Goal: Information Seeking & Learning: Find specific fact

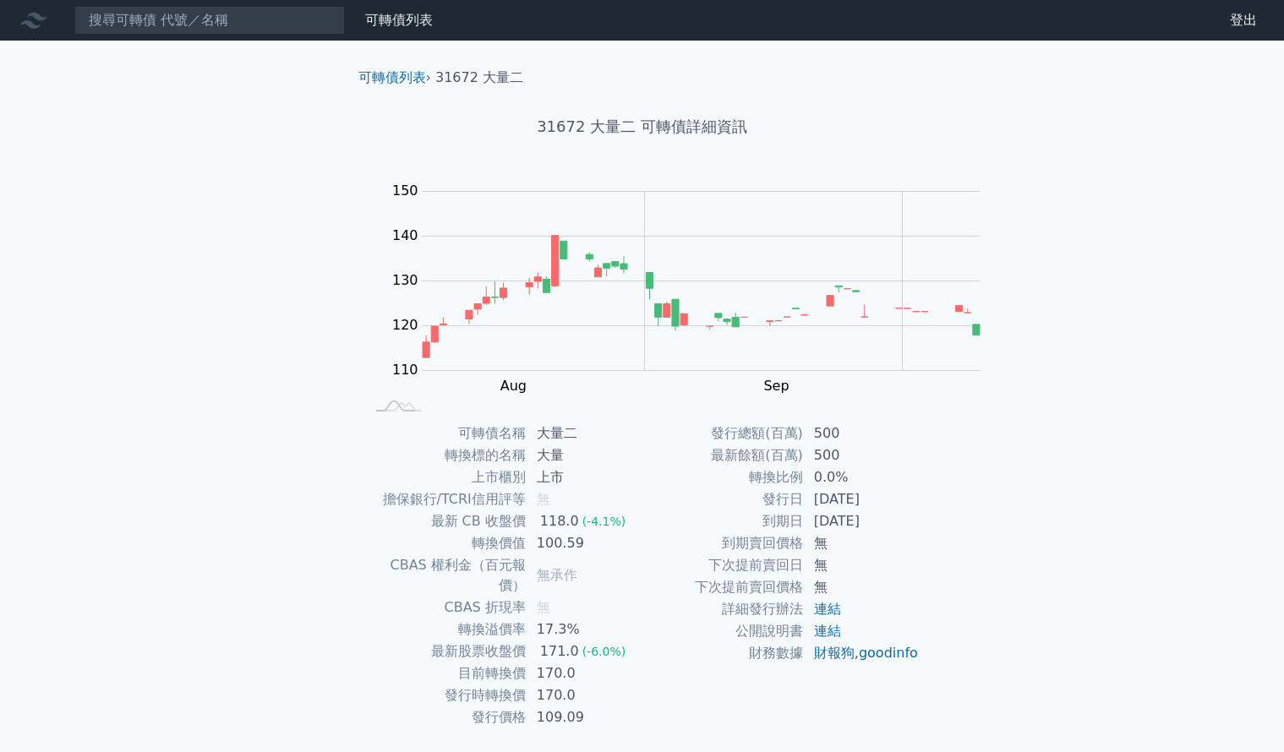
scroll to position [30, 0]
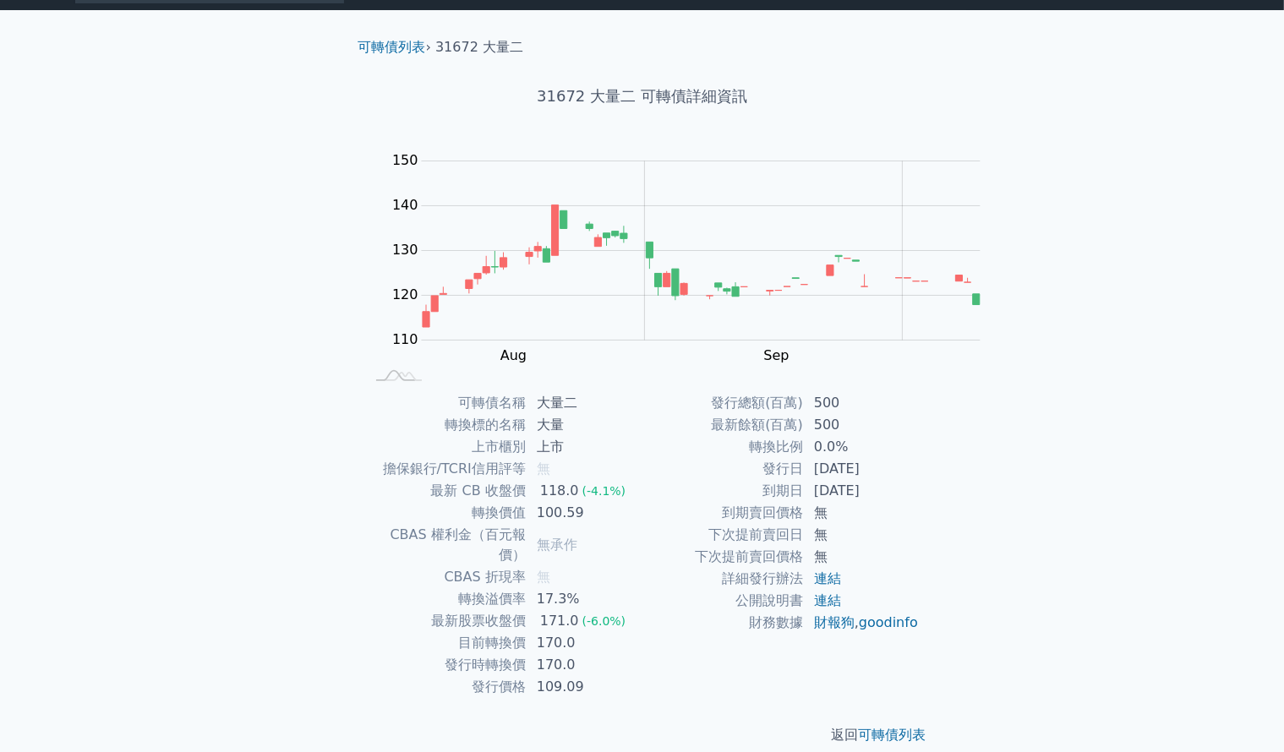
drag, startPoint x: 266, startPoint y: 249, endPoint x: 250, endPoint y: 259, distance: 18.6
click at [265, 249] on div "可轉債列表 財務數據 可轉債列表 財務數據 登出 登出 可轉債列表 › 31672 大量二 31672 大量二 可轉債詳細資訊 Zoom Out 110 10…" at bounding box center [642, 371] width 1284 height 803
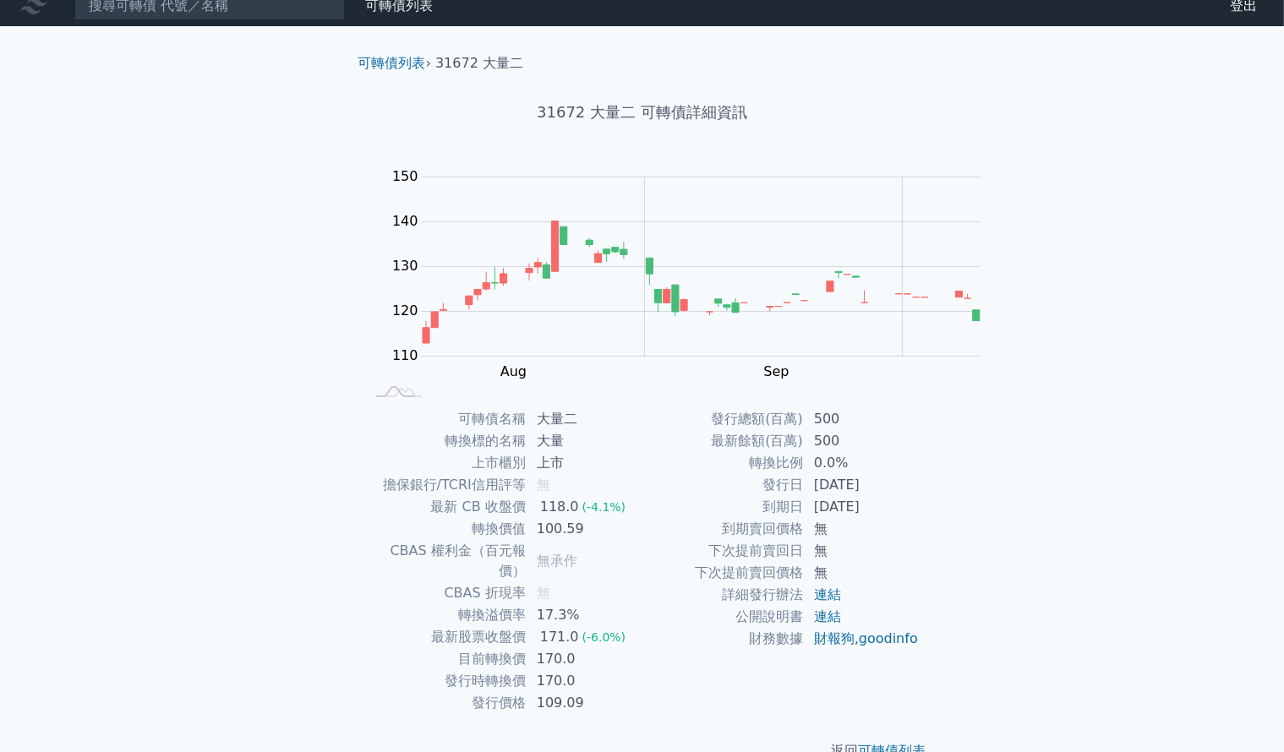
scroll to position [0, 0]
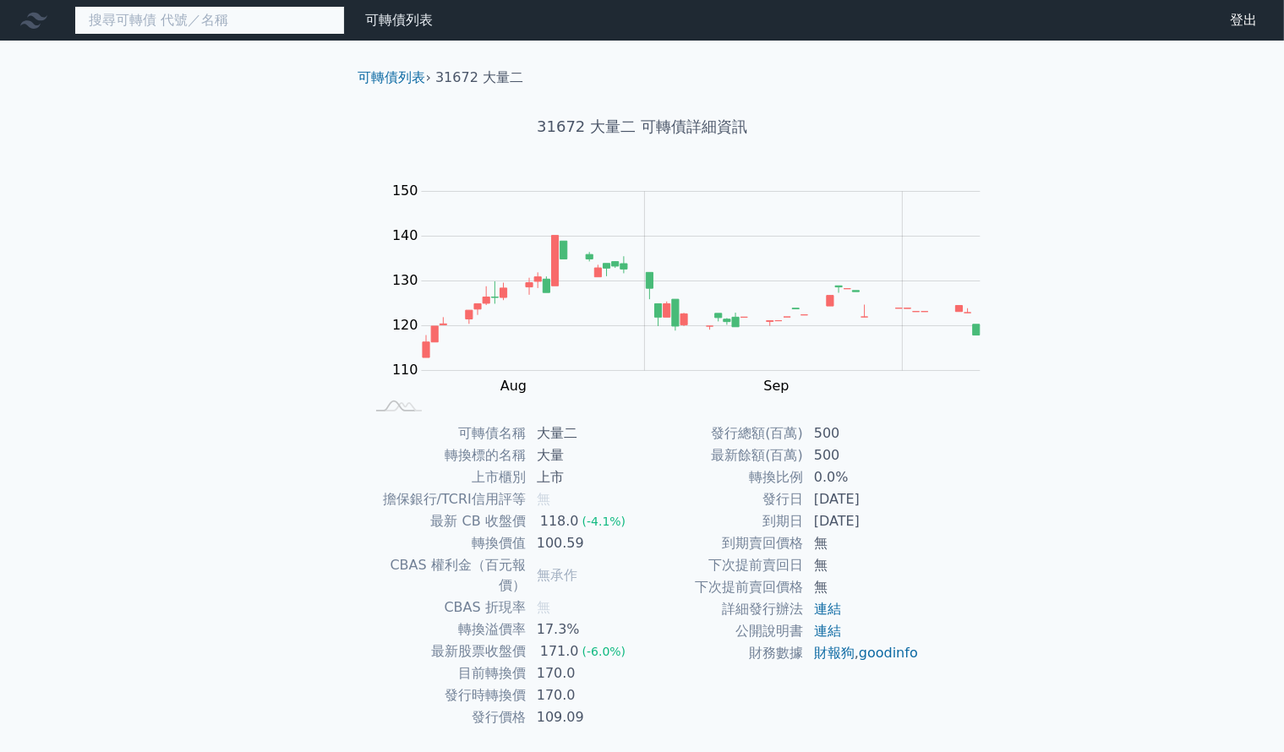
drag, startPoint x: 161, startPoint y: 9, endPoint x: 166, endPoint y: 3, distance: 9.0
click at [161, 3] on nav "可轉債列表 財務數據 可轉債列表 財務數據 登出 登出" at bounding box center [642, 20] width 1284 height 41
paste input "45811"
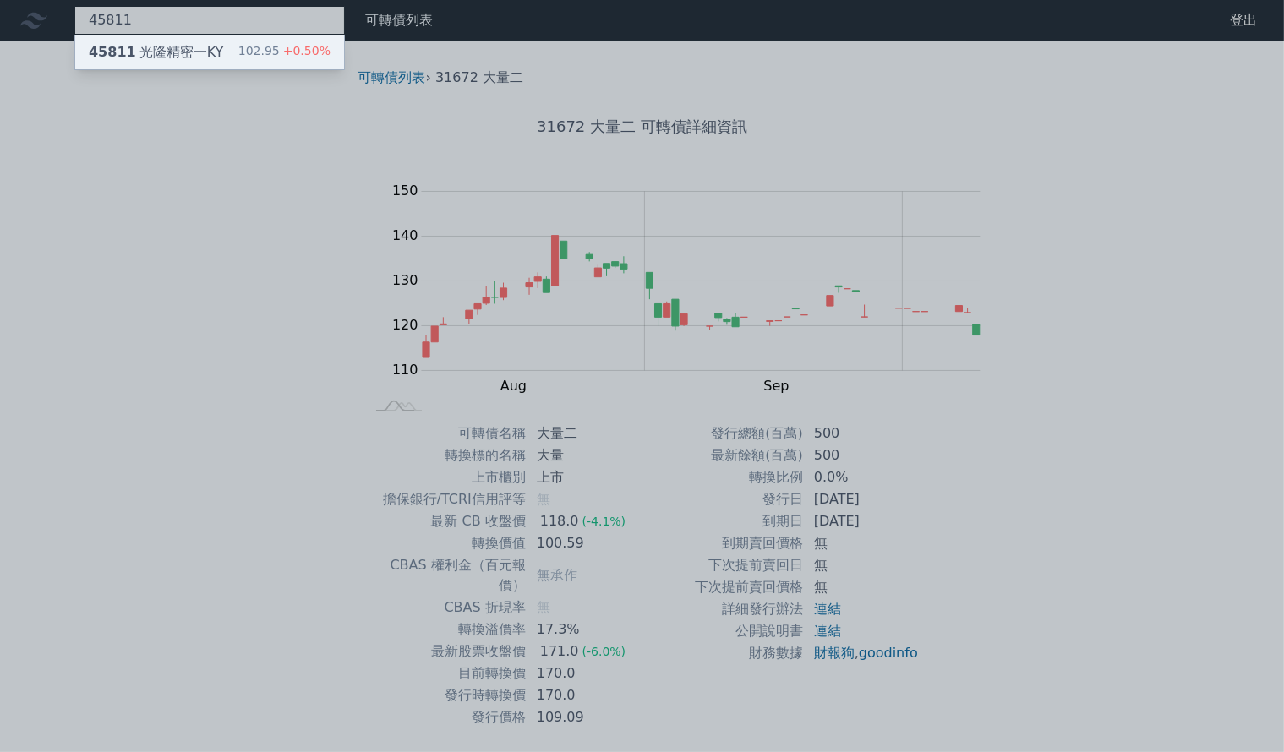
type input "45811"
click at [128, 49] on div "45811 光隆精密一KY" at bounding box center [156, 52] width 134 height 20
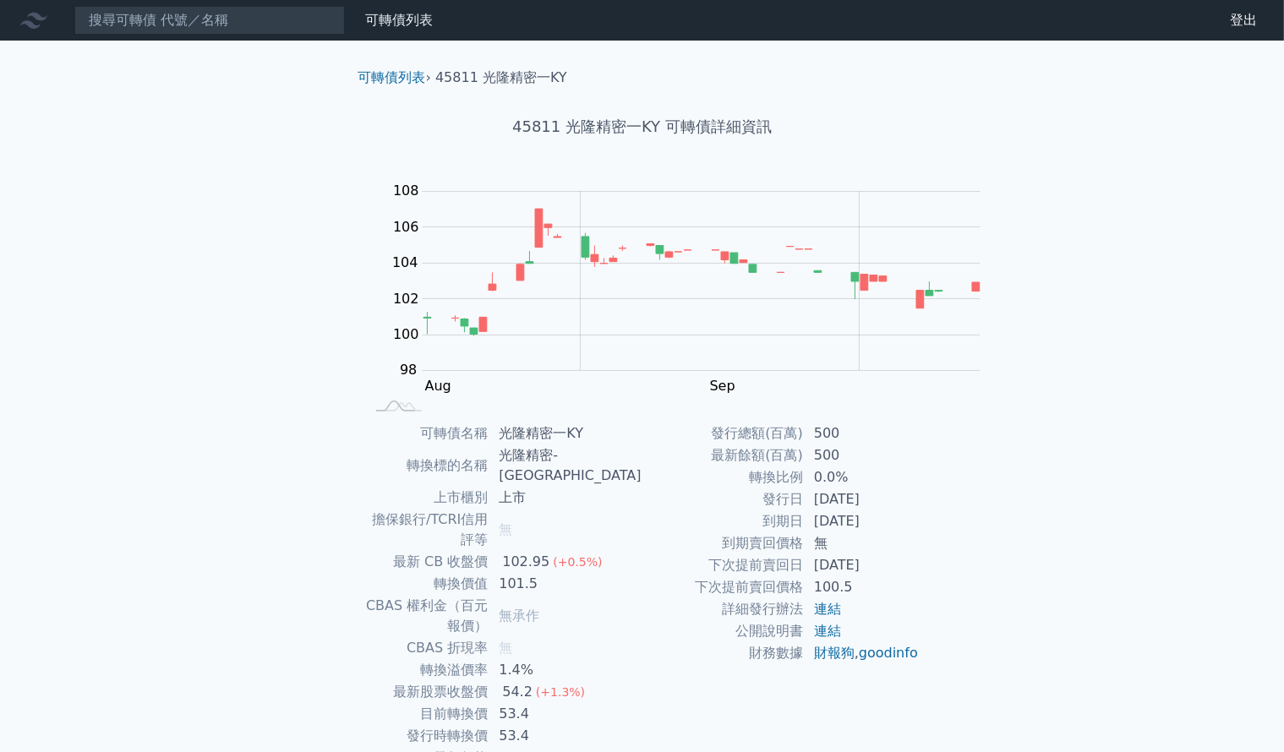
drag, startPoint x: 1092, startPoint y: 504, endPoint x: 1082, endPoint y: 500, distance: 10.7
click at [1092, 499] on div "可轉債列表 財務數據 可轉債列表 財務數據 登出 登出 可轉債列表 › 45811 光隆精密一KY 45811 光隆精密一KY 可轉債詳細資訊 Zoom Ou…" at bounding box center [642, 421] width 1284 height 843
click at [0, 0] on link "可轉債列表" at bounding box center [0, 0] width 0 height 0
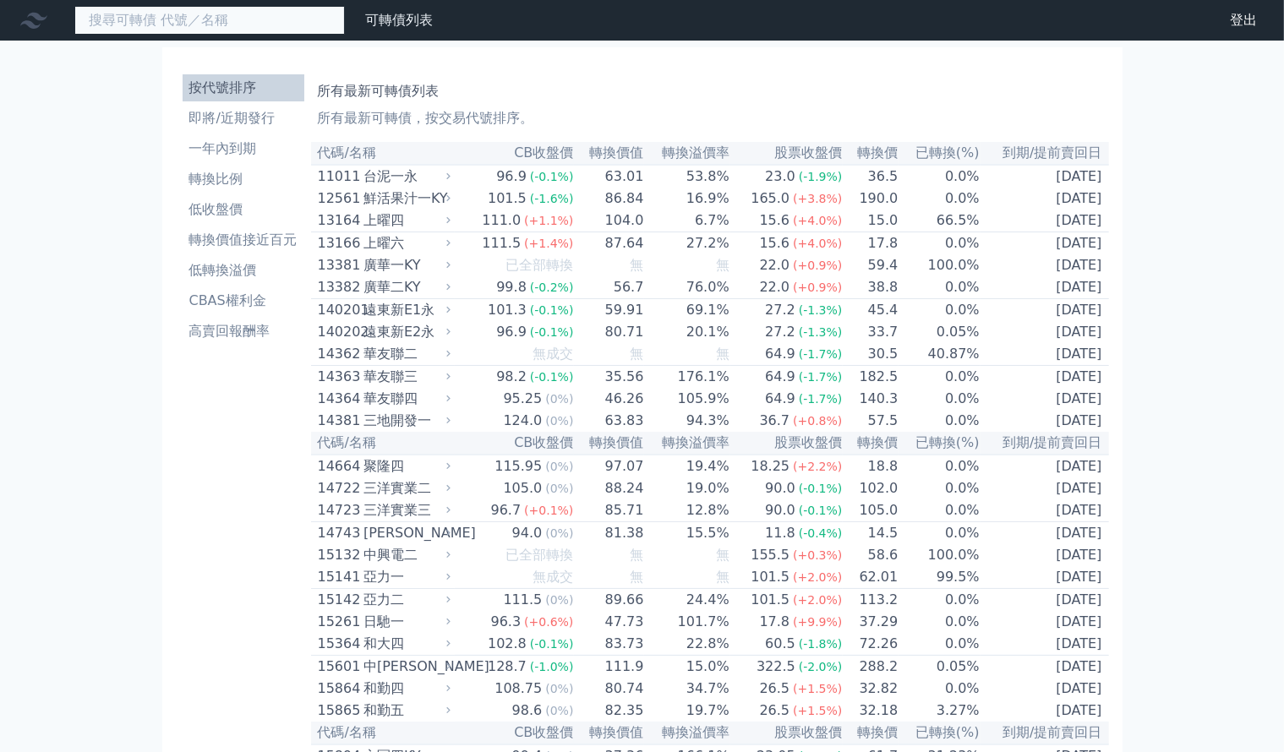
drag, startPoint x: 127, startPoint y: 14, endPoint x: 135, endPoint y: 21, distance: 11.4
click at [127, 14] on input at bounding box center [209, 20] width 270 height 29
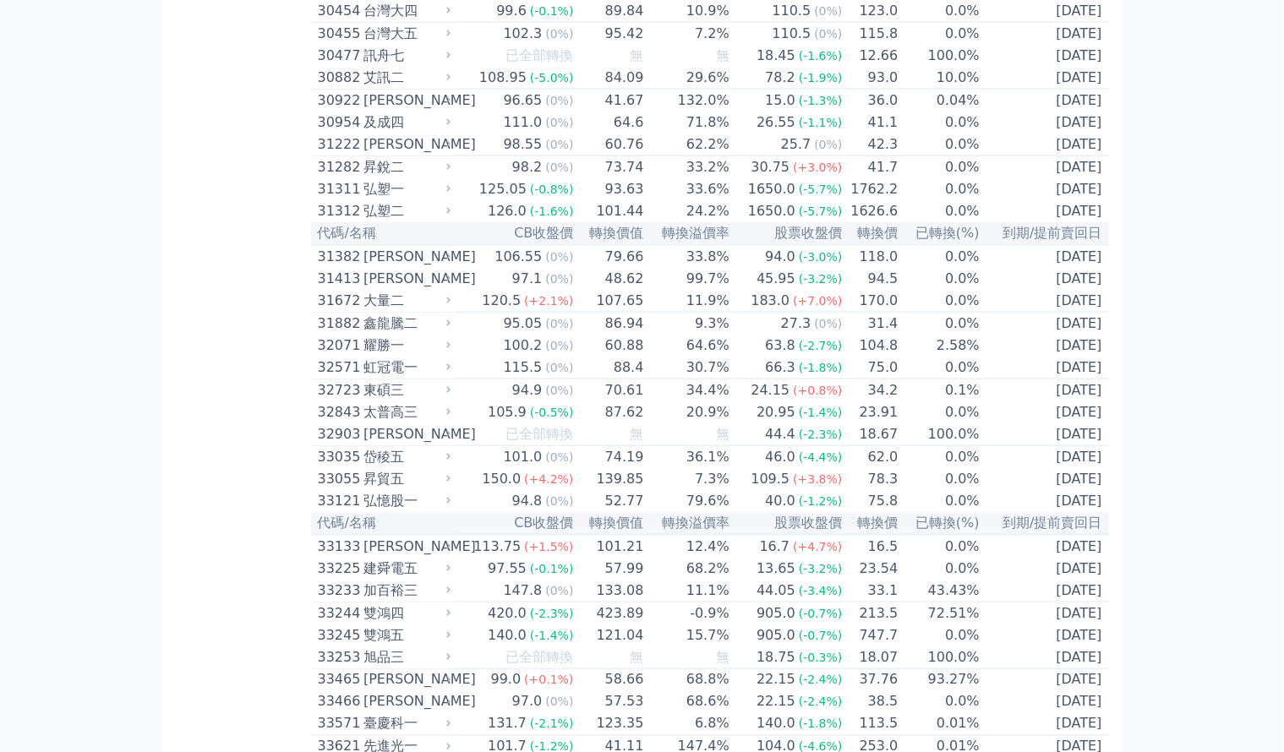
scroll to position [4541, 0]
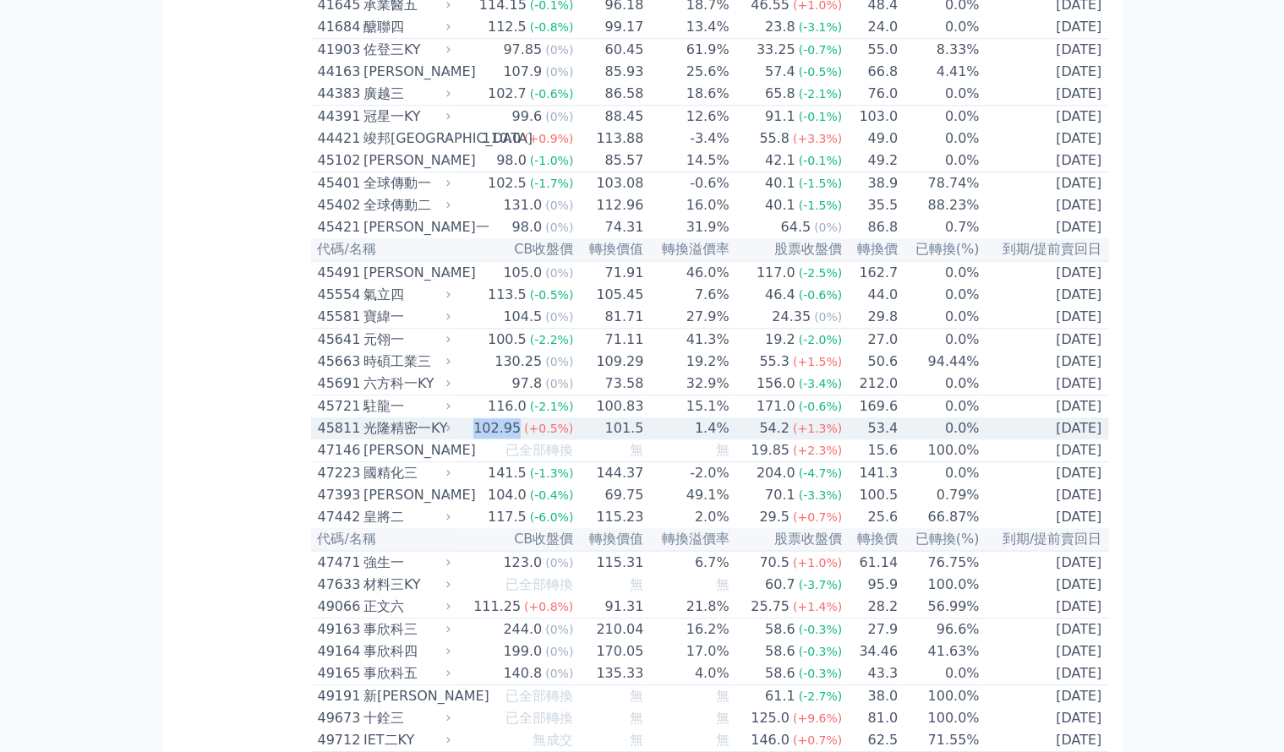
drag, startPoint x: 402, startPoint y: 374, endPoint x: 445, endPoint y: 372, distance: 43.2
click at [455, 417] on td "102.95 (+0.5%)" at bounding box center [514, 428] width 119 height 22
copy div "102.95"
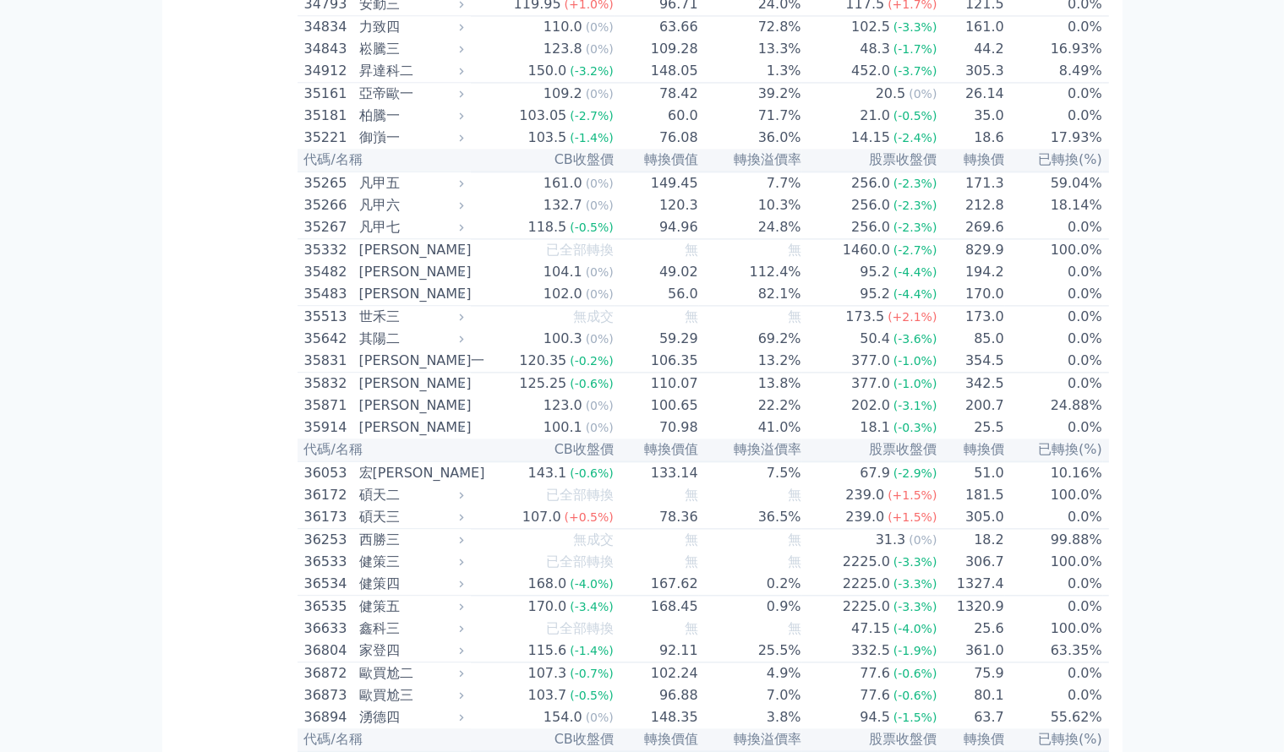
scroll to position [9100, 0]
